Goal: Check status: Check status

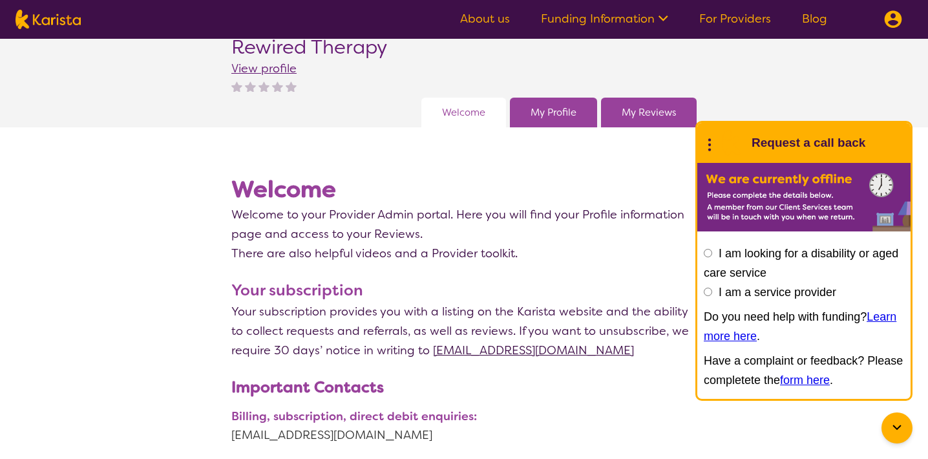
scroll to position [74, 0]
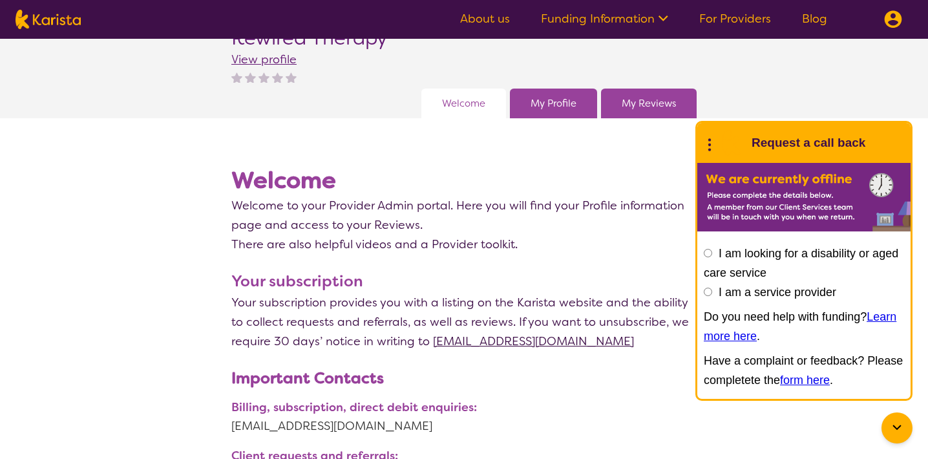
click at [649, 107] on link "My Reviews" at bounding box center [649, 103] width 54 height 19
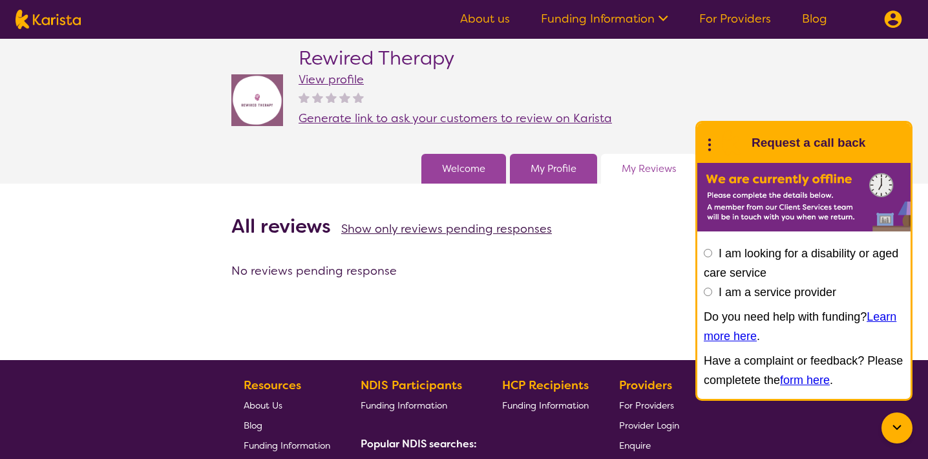
scroll to position [56, 0]
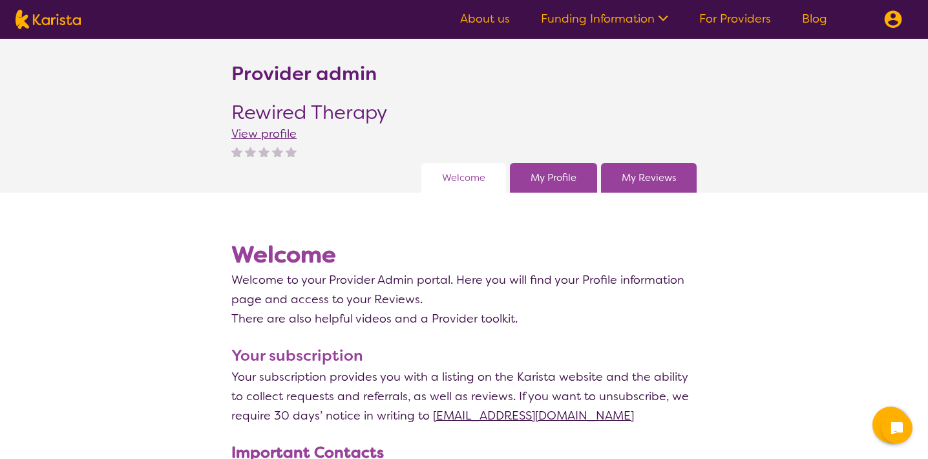
click at [661, 180] on link "My Reviews" at bounding box center [649, 177] width 54 height 19
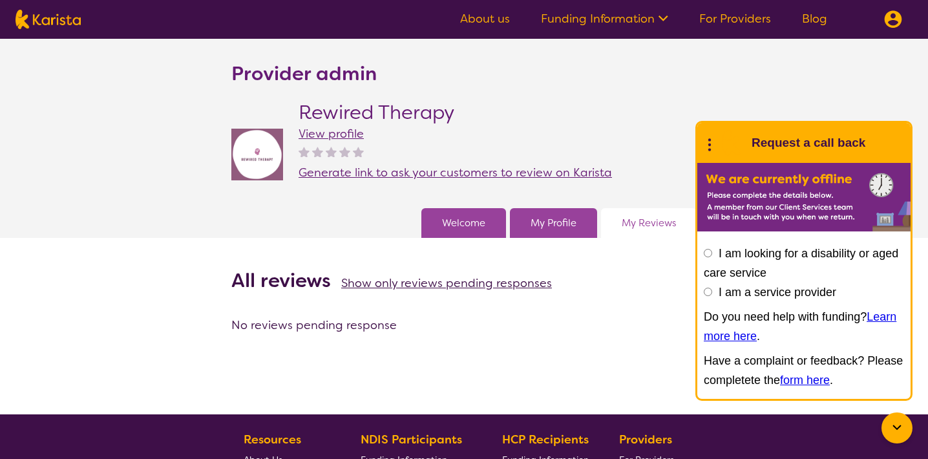
click at [336, 323] on div "No reviews pending response" at bounding box center [463, 324] width 465 height 19
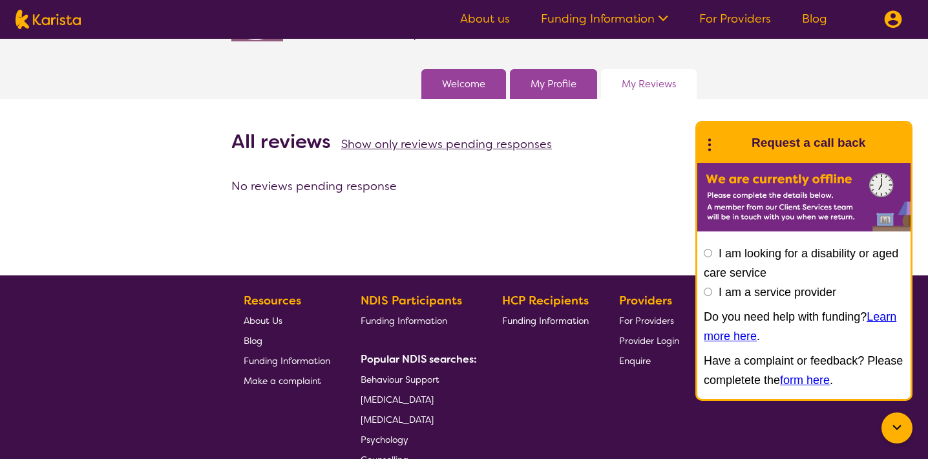
scroll to position [140, 0]
